Goal: Task Accomplishment & Management: Use online tool/utility

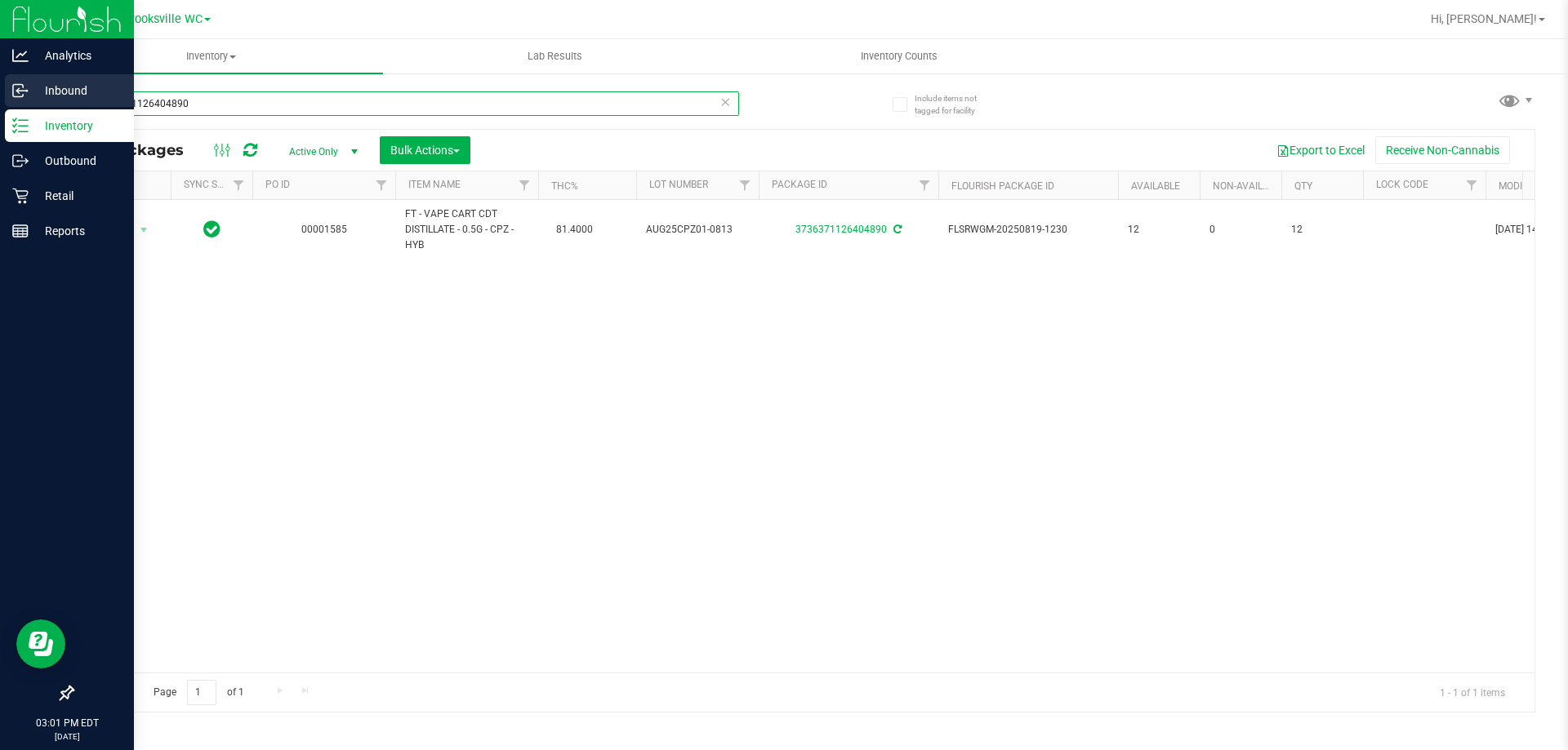
drag, startPoint x: 209, startPoint y: 107, endPoint x: 0, endPoint y: 98, distance: 209.2
click at [0, 98] on div "Analytics Inbound Inventory Outbound Retail Reports 03:01 PM EDT [DATE] 09/29 B…" at bounding box center [784, 375] width 1568 height 750
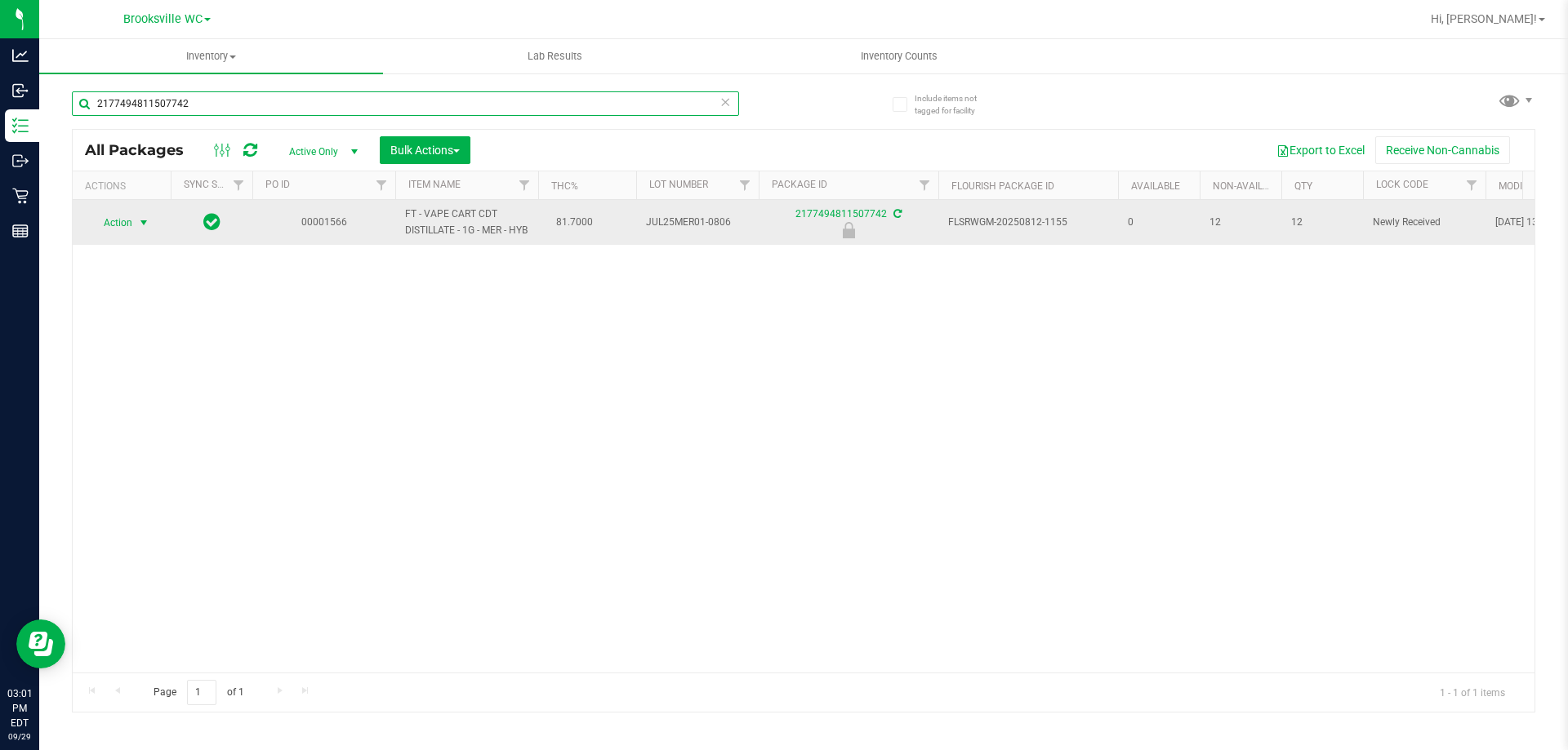
type input "2177494811507742"
click at [112, 226] on span "Action" at bounding box center [111, 222] width 44 height 23
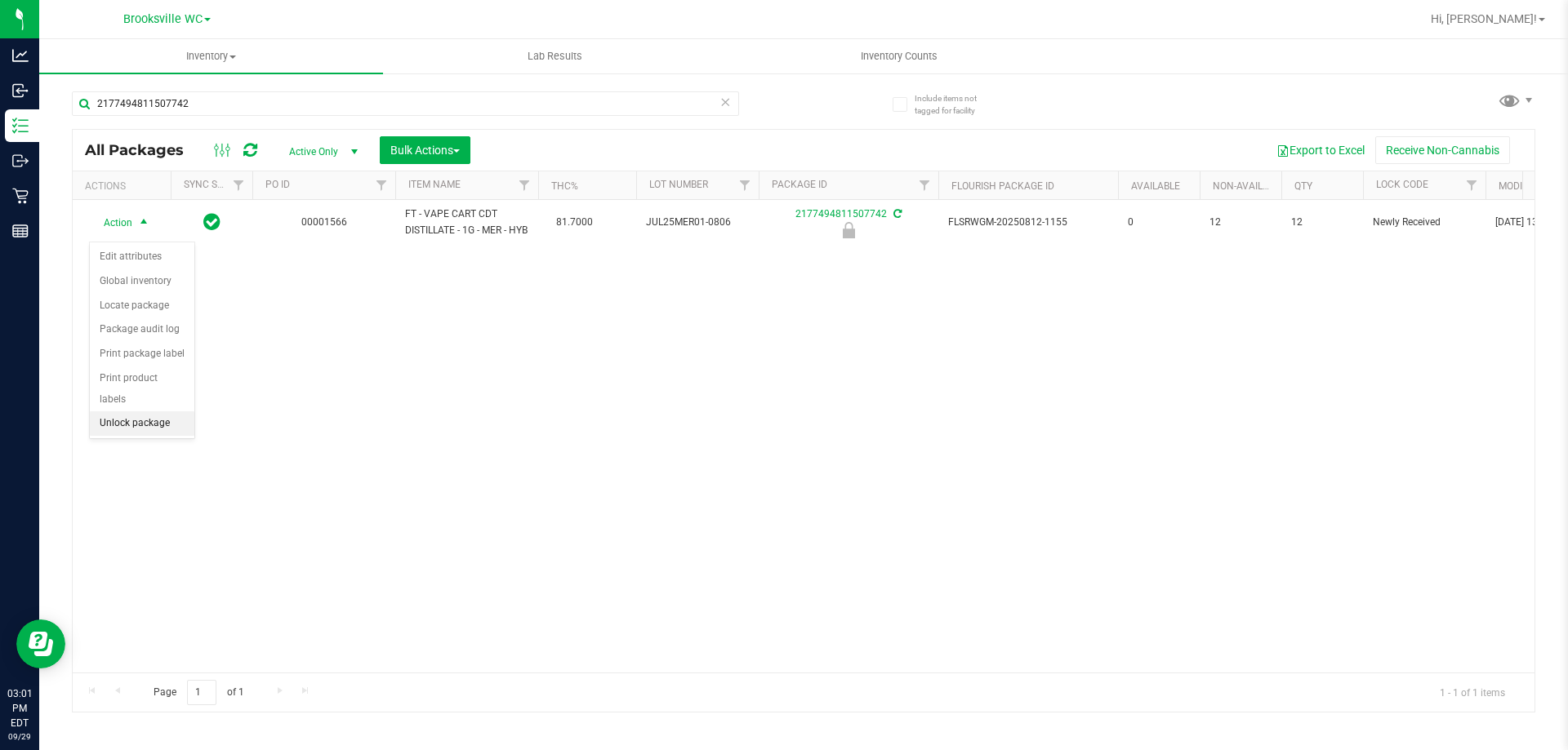
click at [116, 412] on li "Unlock package" at bounding box center [142, 423] width 105 height 25
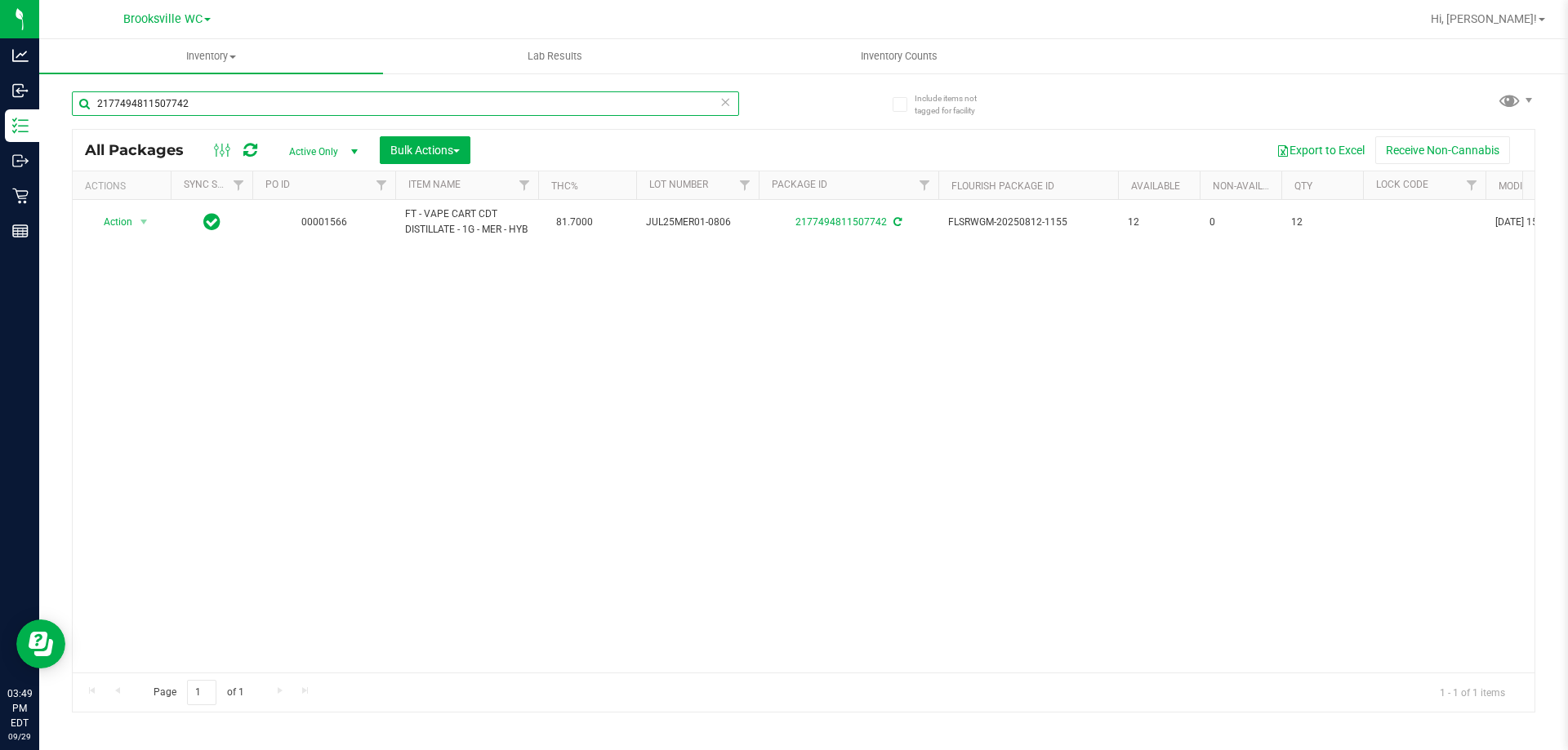
click at [312, 98] on input "2177494811507742" at bounding box center [406, 104] width 667 height 25
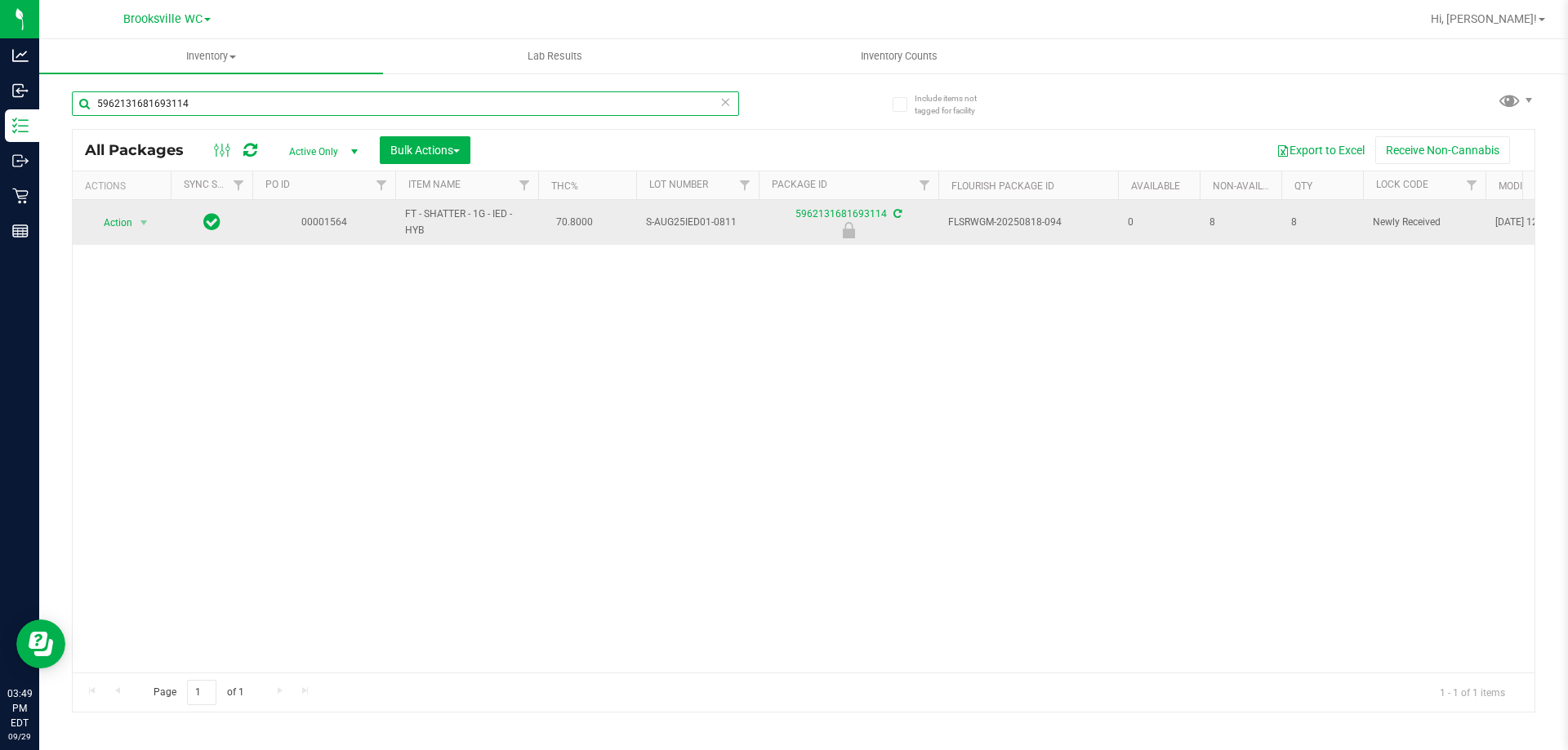
type input "5962131681693114"
click at [124, 220] on span "Action" at bounding box center [111, 222] width 44 height 23
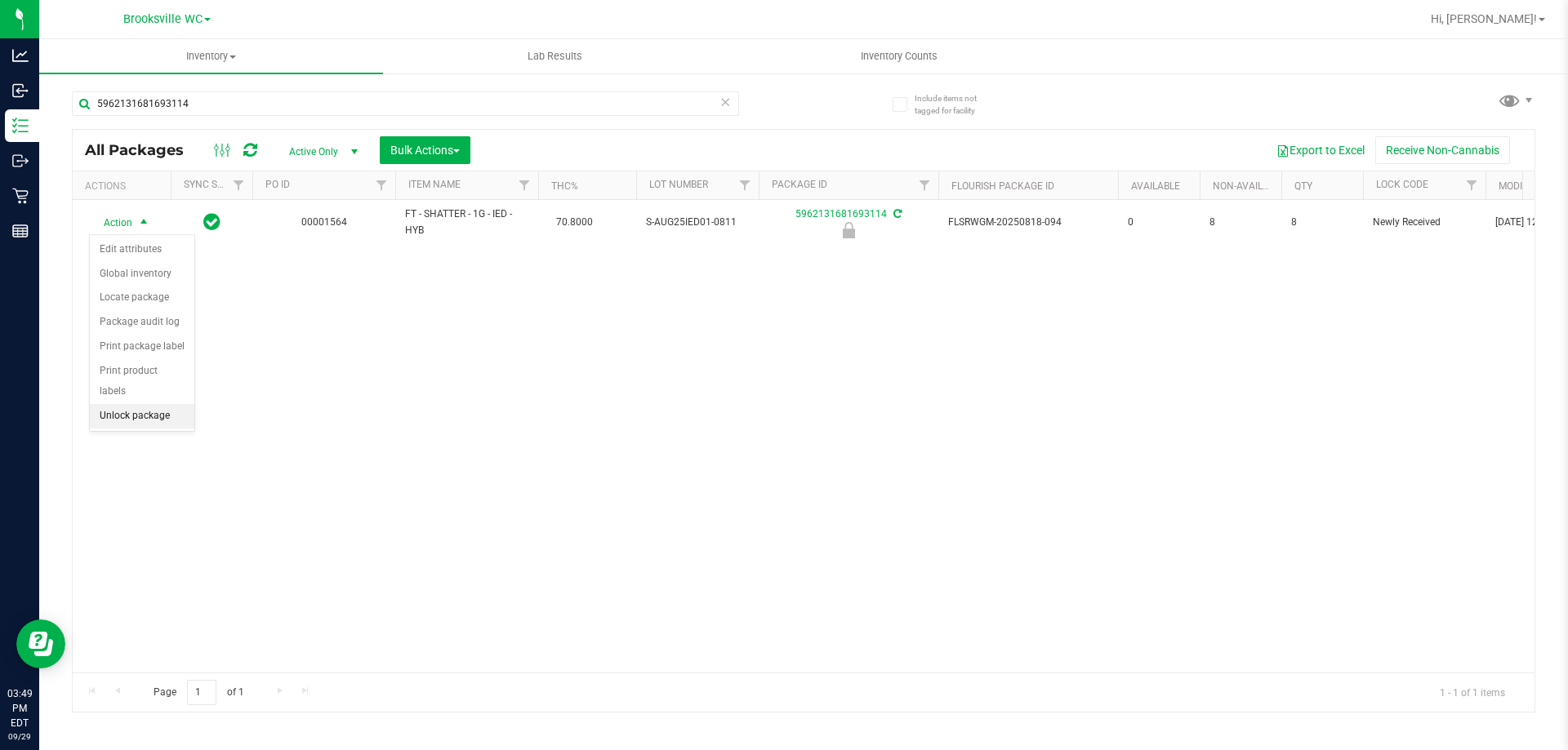
click at [127, 405] on li "Unlock package" at bounding box center [142, 416] width 105 height 25
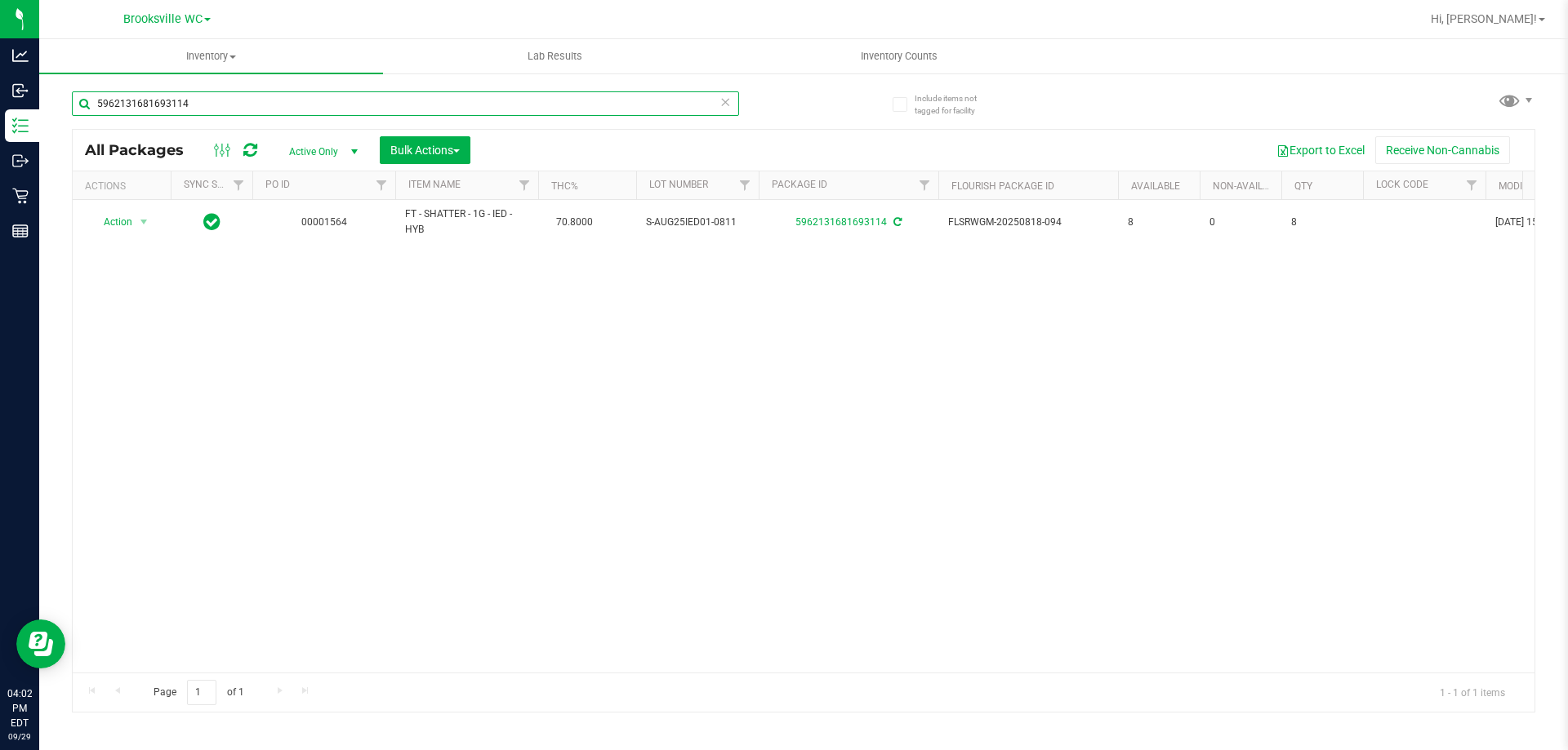
click at [184, 97] on input "5962131681693114" at bounding box center [406, 104] width 667 height 25
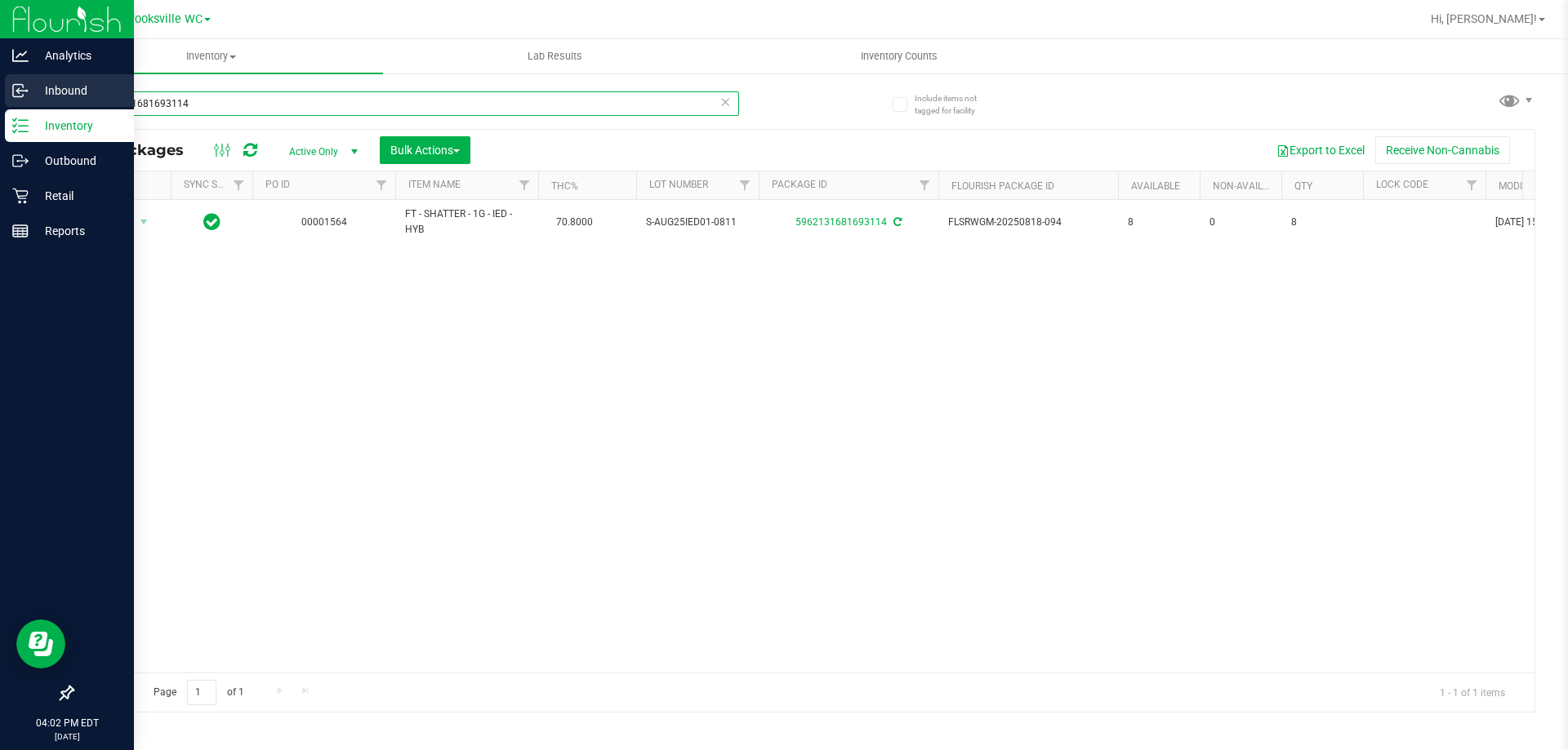
drag, startPoint x: 197, startPoint y: 101, endPoint x: 0, endPoint y: 83, distance: 197.8
click at [0, 83] on div "Analytics Inbound Inventory Outbound Retail Reports 04:02 PM EDT [DATE] 09/29 B…" at bounding box center [784, 375] width 1568 height 750
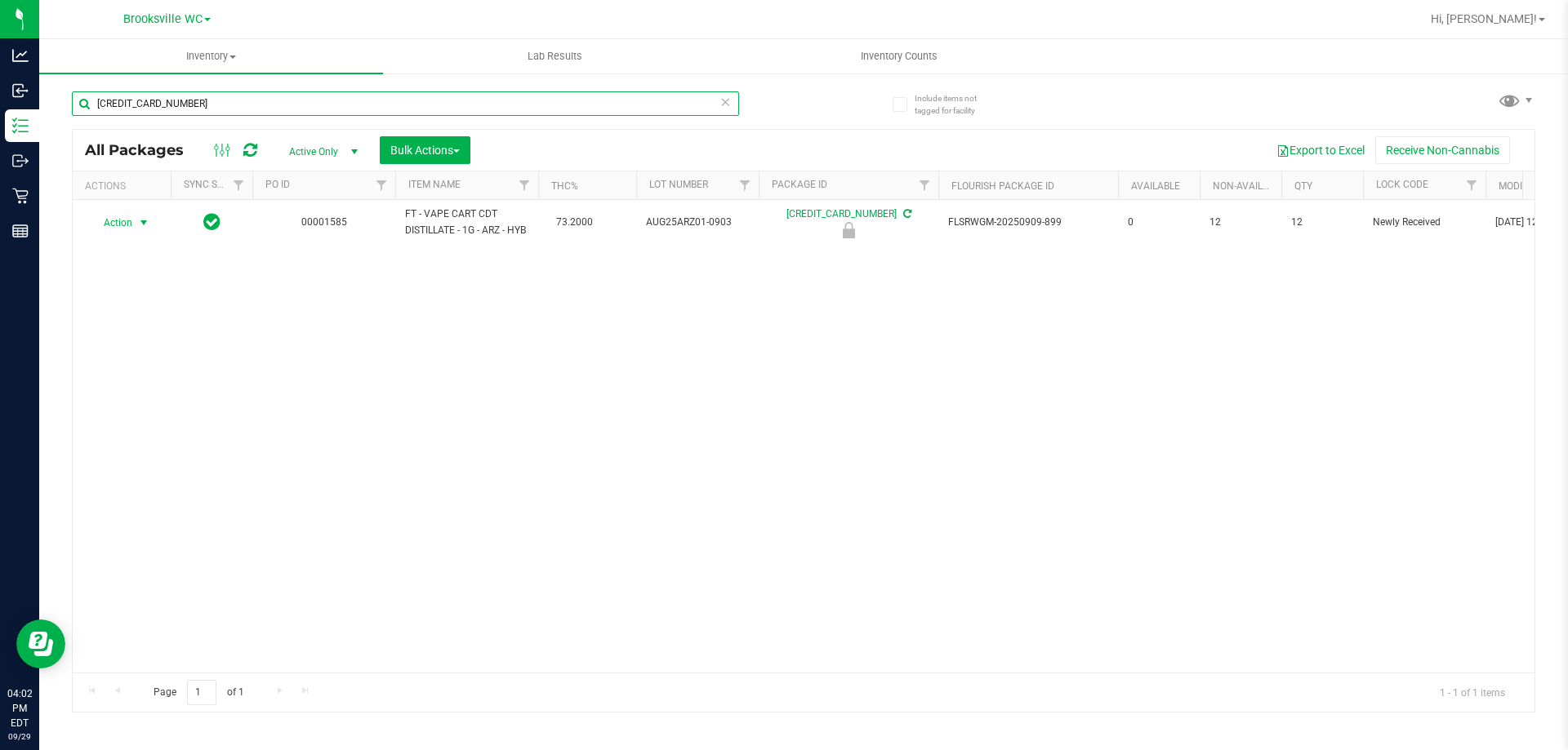
type input "[CREDIT_CARD_NUMBER]"
click at [118, 228] on span "Action" at bounding box center [111, 222] width 44 height 23
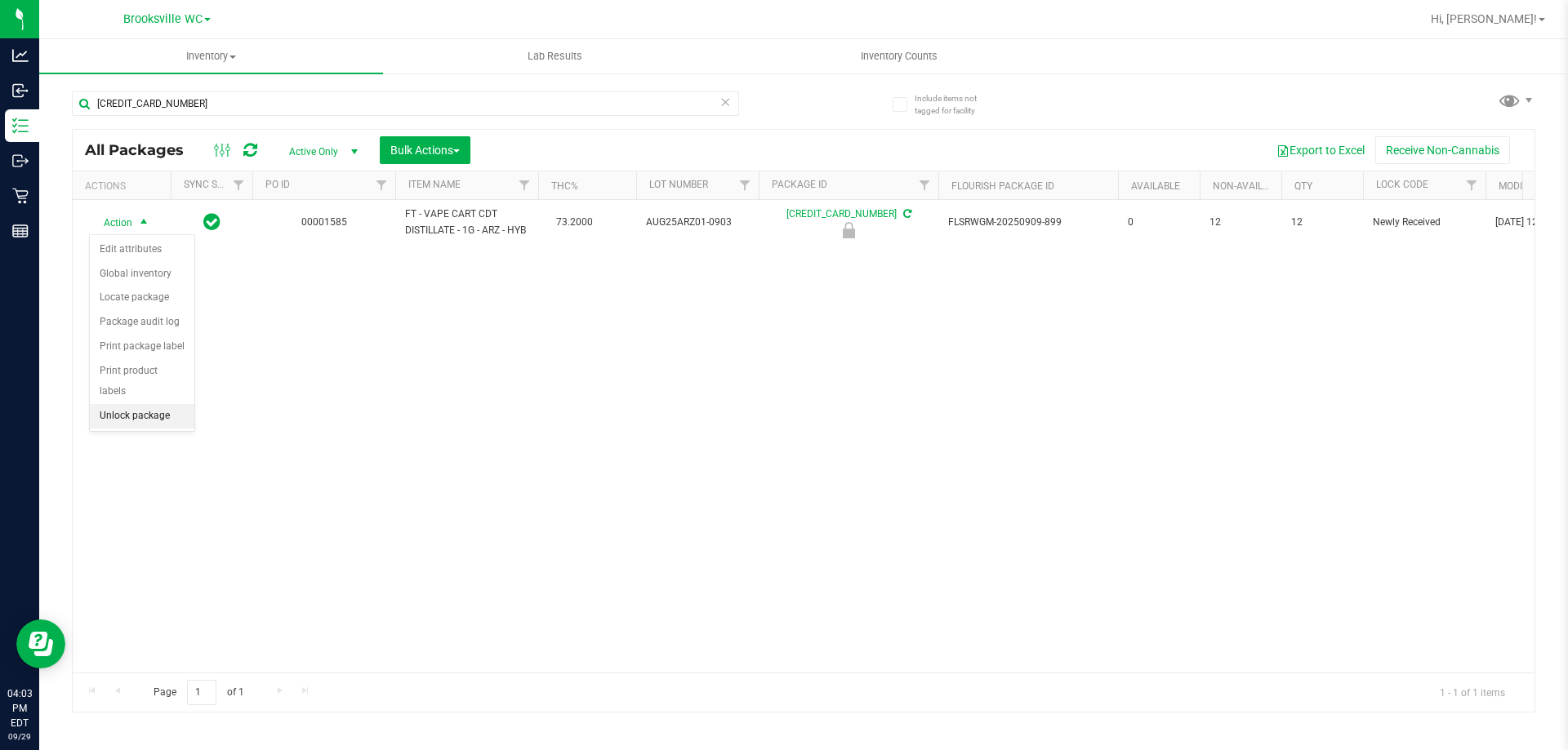
click at [143, 405] on li "Unlock package" at bounding box center [142, 416] width 105 height 25
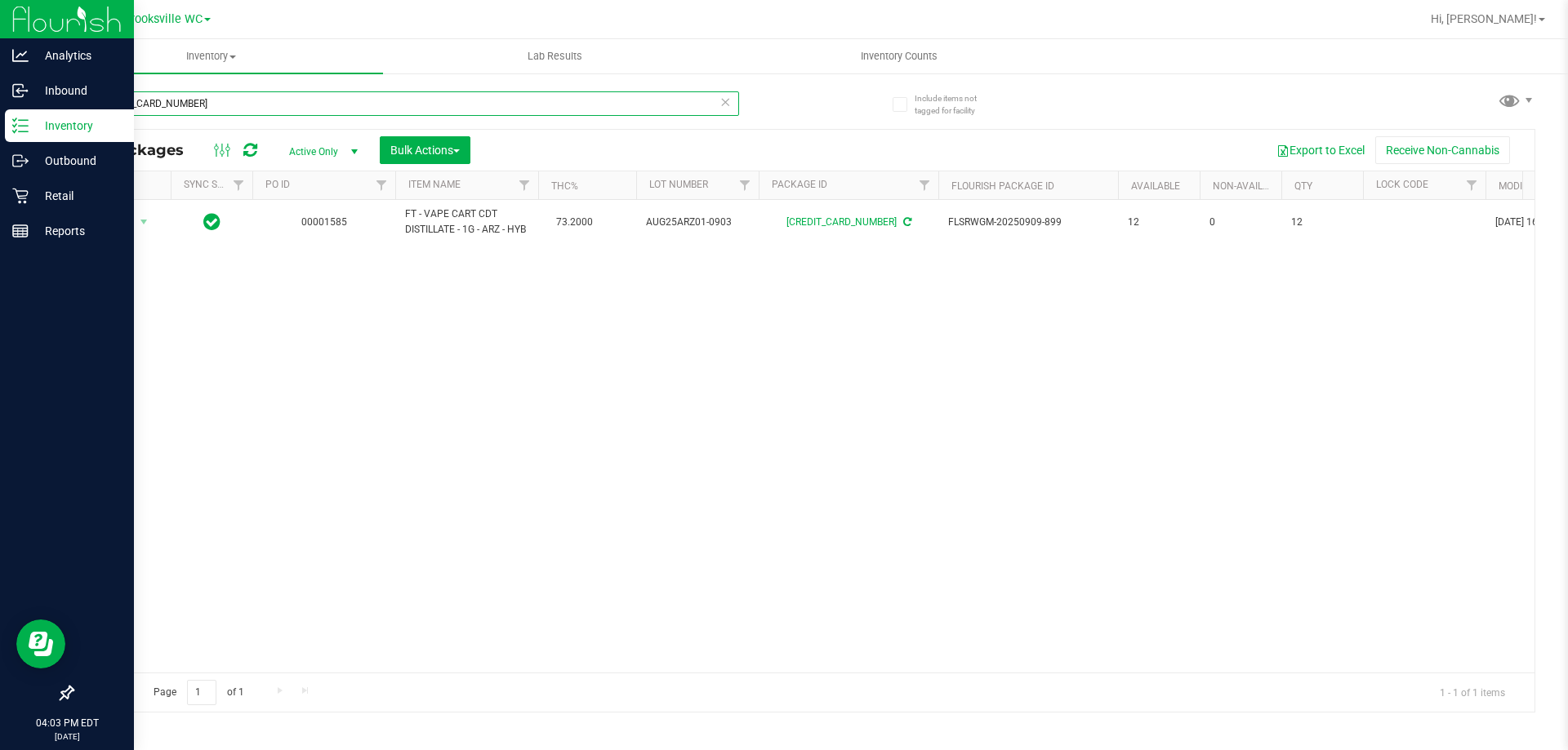
drag, startPoint x: 254, startPoint y: 108, endPoint x: 0, endPoint y: 115, distance: 254.1
click at [0, 126] on div "Analytics Inbound Inventory Outbound Retail Reports 04:03 PM EDT [DATE] 09/29 B…" at bounding box center [784, 375] width 1568 height 750
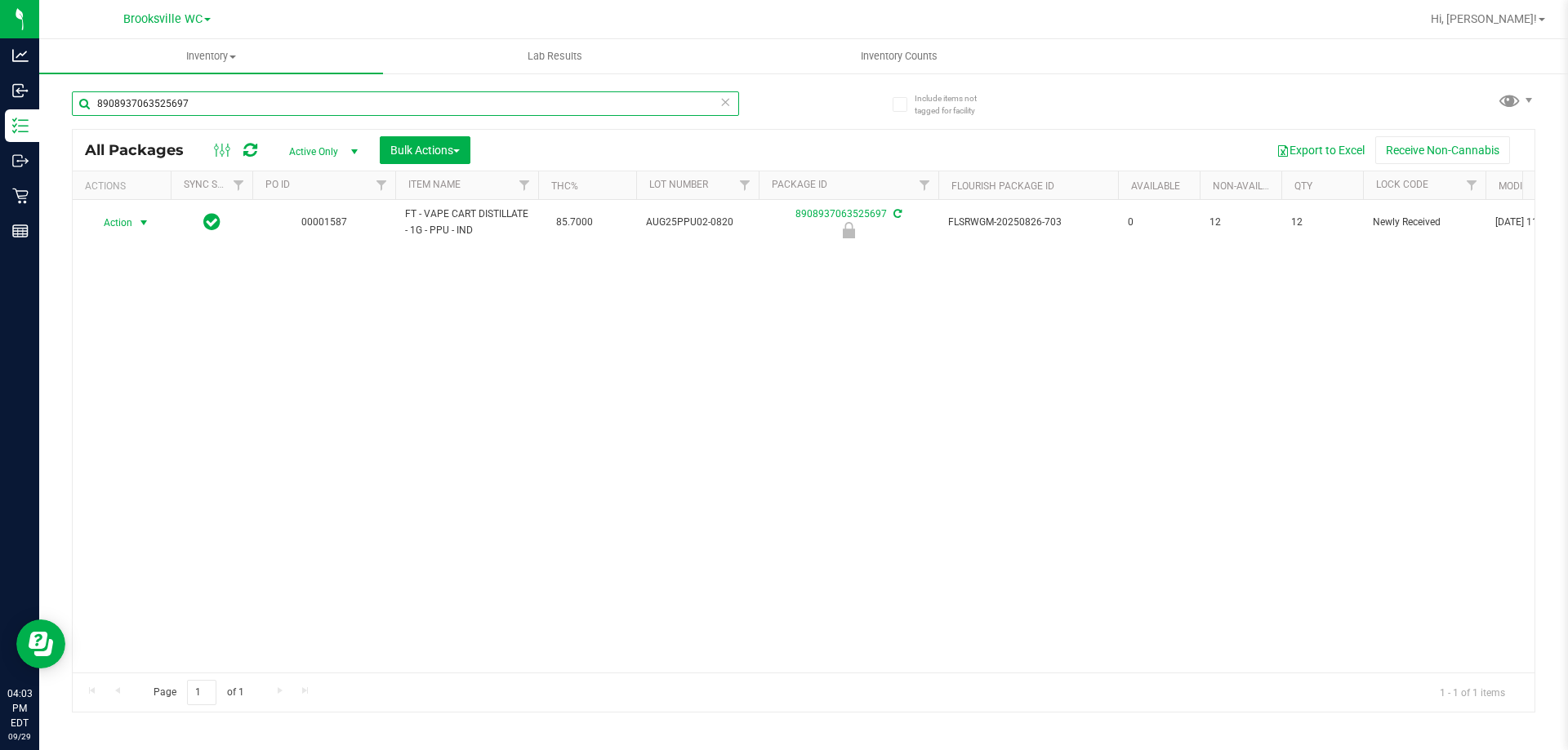
type input "8908937063525697"
click at [127, 226] on span "Action" at bounding box center [111, 222] width 44 height 23
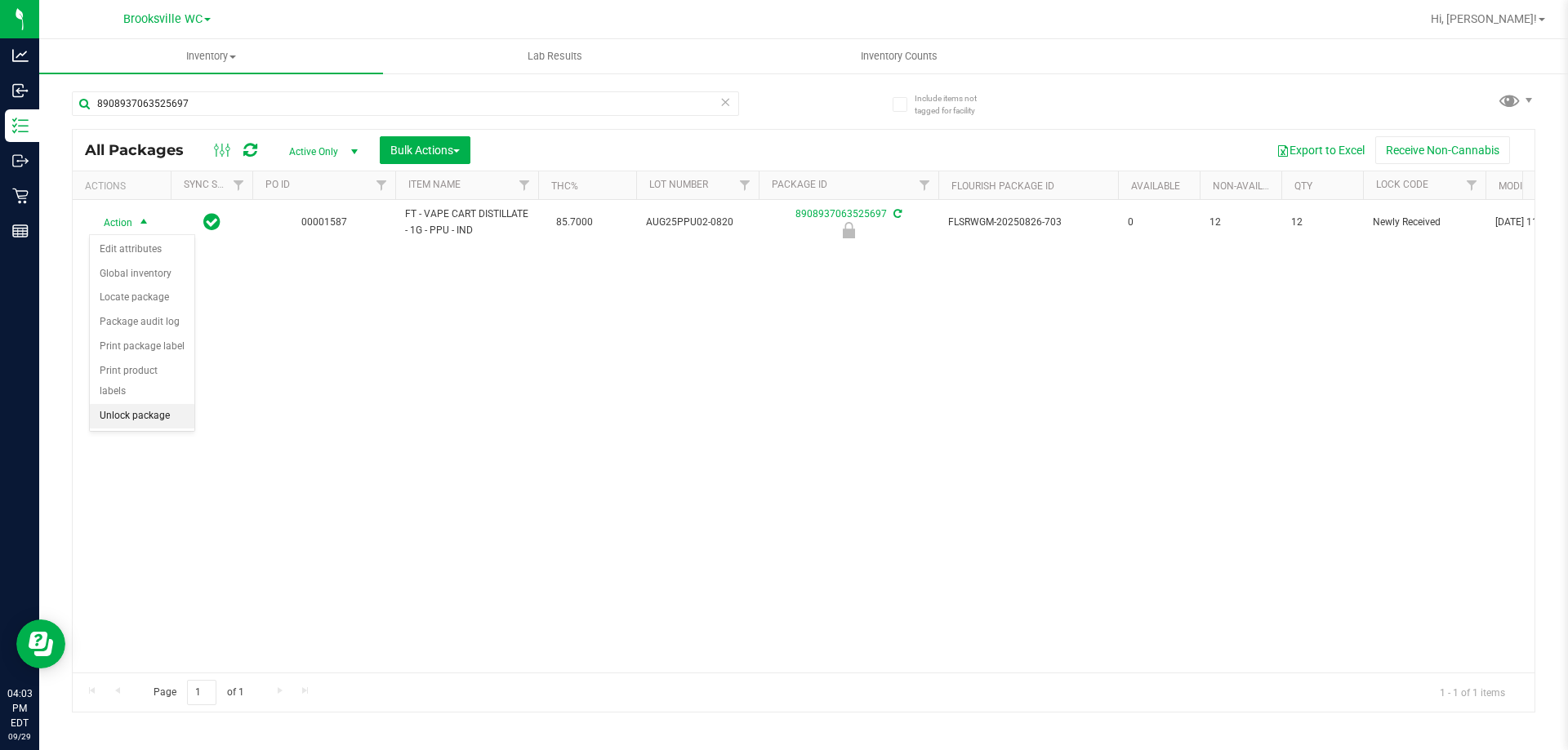
click at [130, 405] on li "Unlock package" at bounding box center [142, 416] width 105 height 25
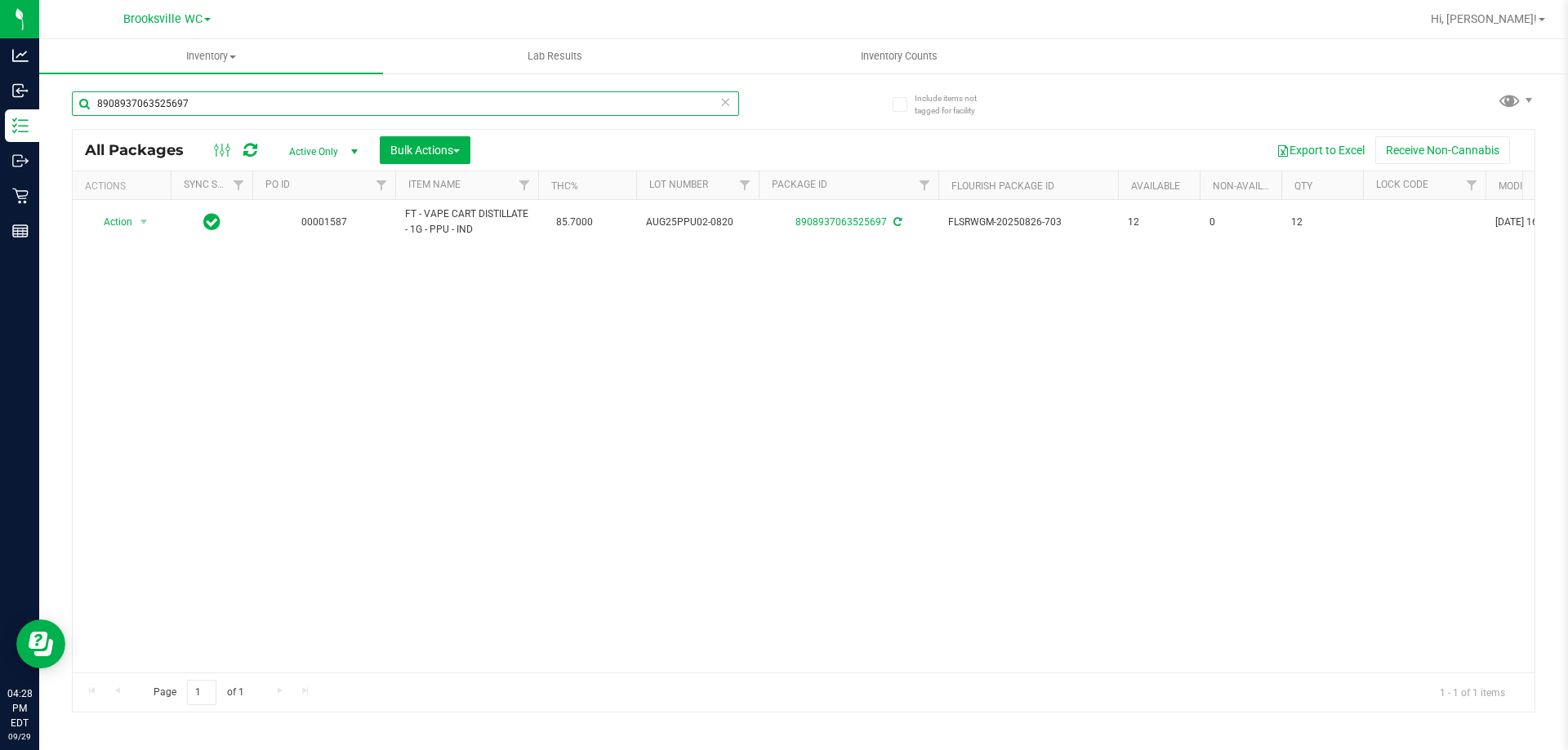
click at [326, 106] on input "8908937063525697" at bounding box center [406, 104] width 667 height 25
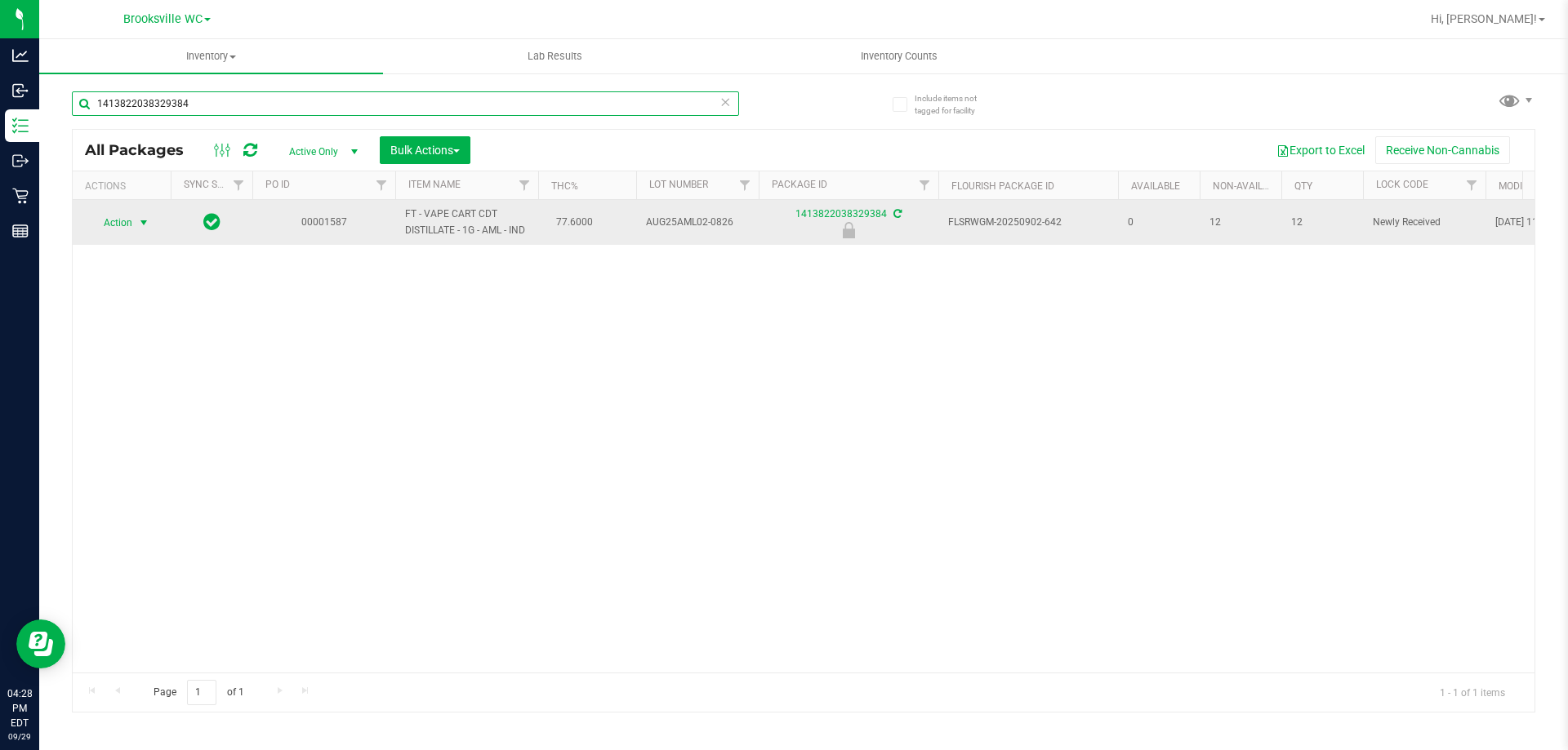
type input "1413822038329384"
click at [114, 219] on span "Action" at bounding box center [111, 222] width 44 height 23
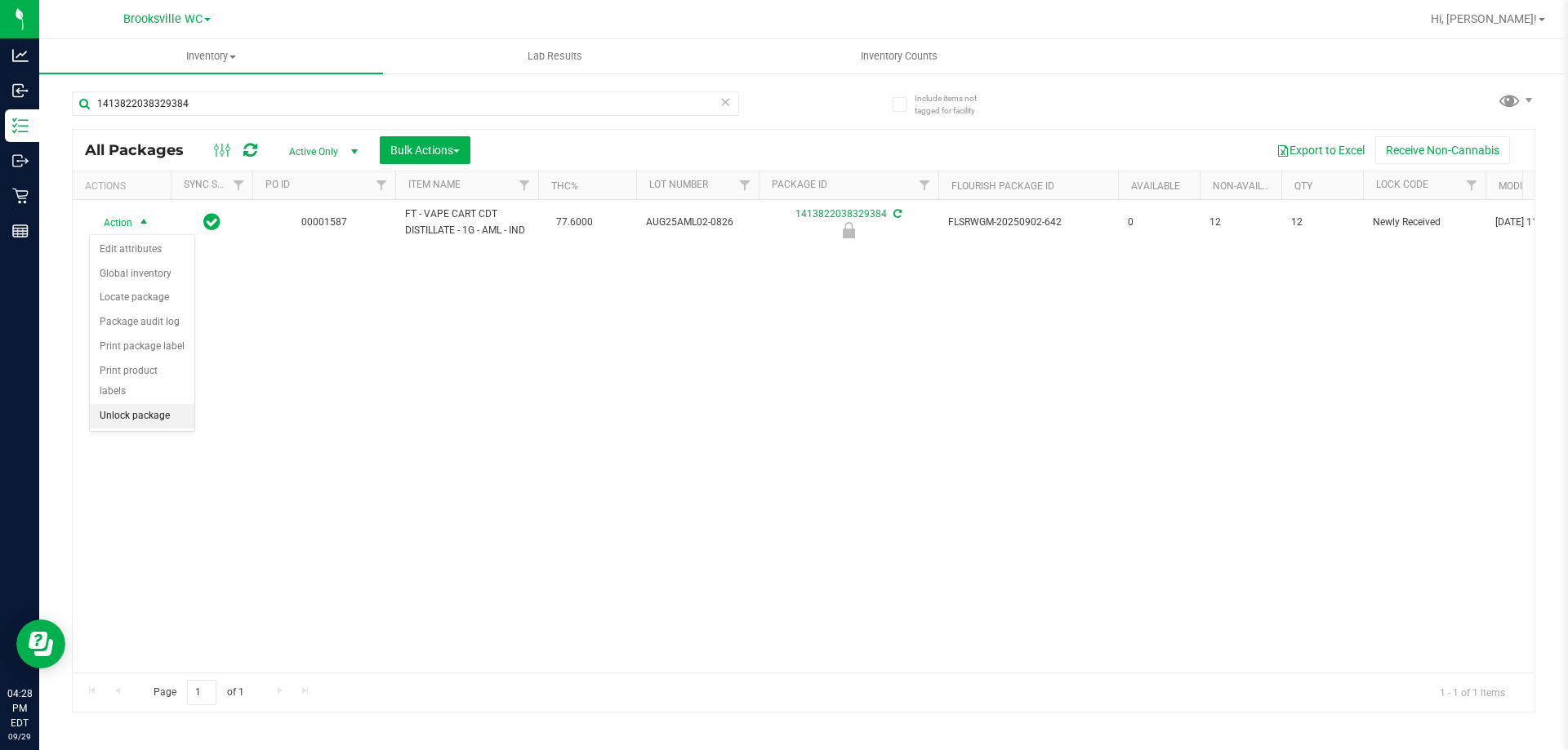
click at [163, 405] on li "Unlock package" at bounding box center [142, 416] width 105 height 25
